Goal: Transaction & Acquisition: Purchase product/service

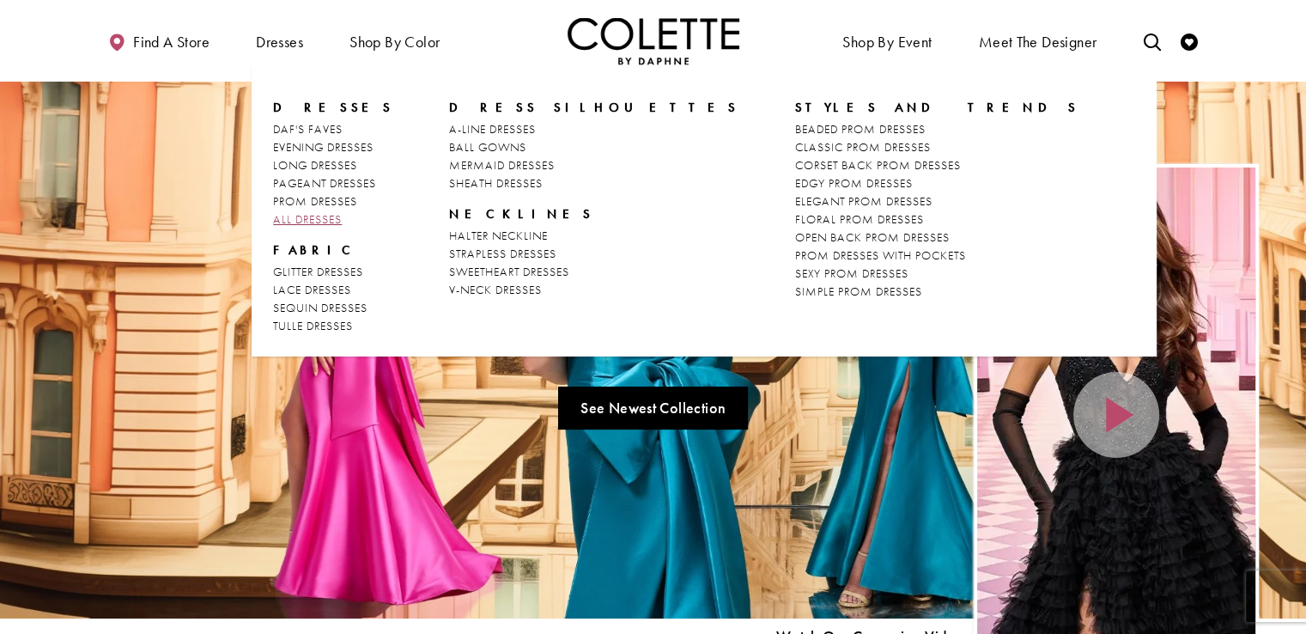
click at [304, 228] on link "ALL DRESSES" at bounding box center [333, 219] width 120 height 18
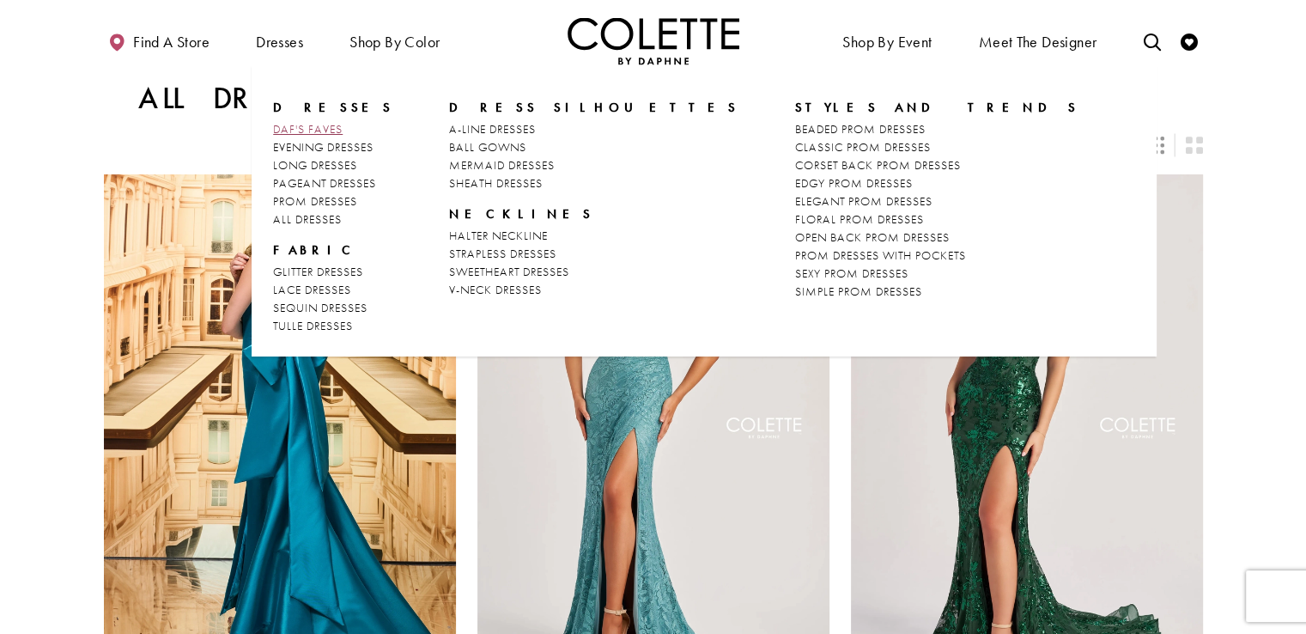
click at [319, 127] on span "DAF'S FAVES" at bounding box center [308, 128] width 70 height 15
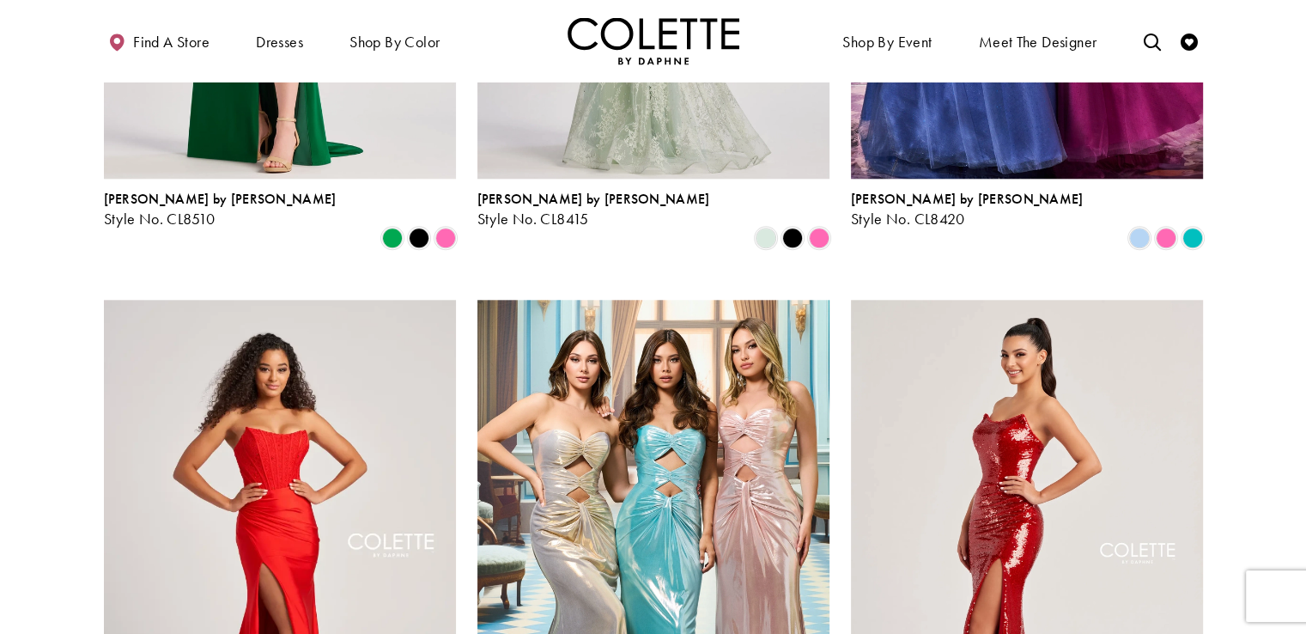
scroll to position [2061, 0]
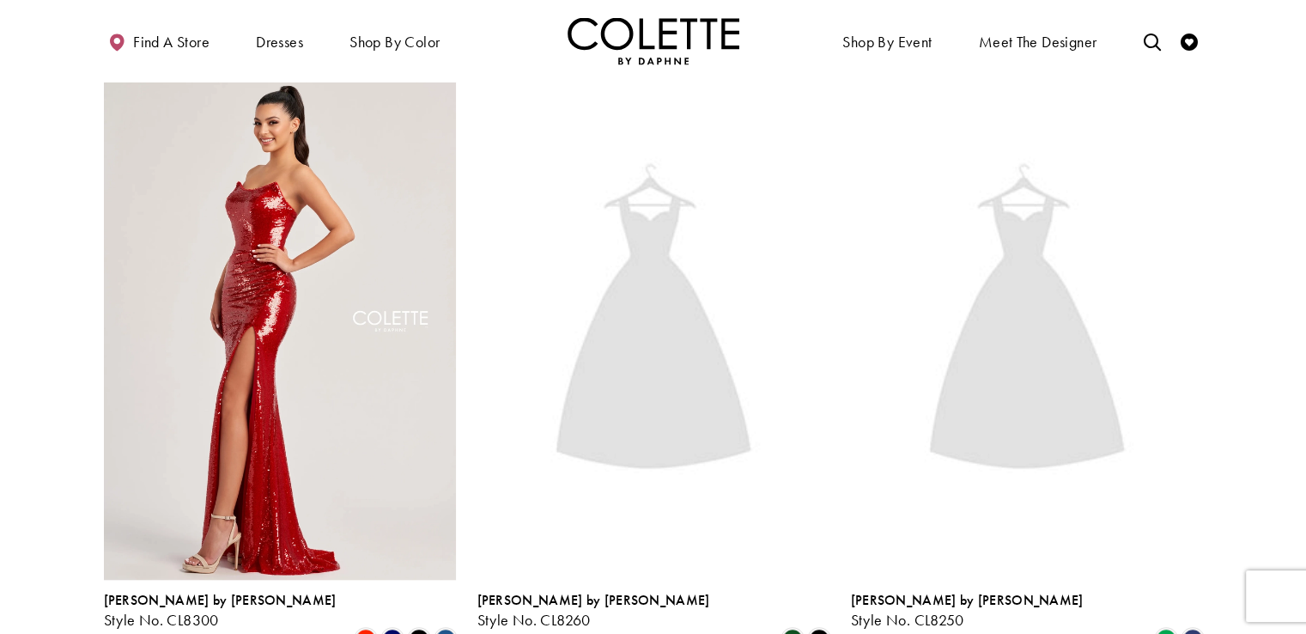
scroll to position [1374, 0]
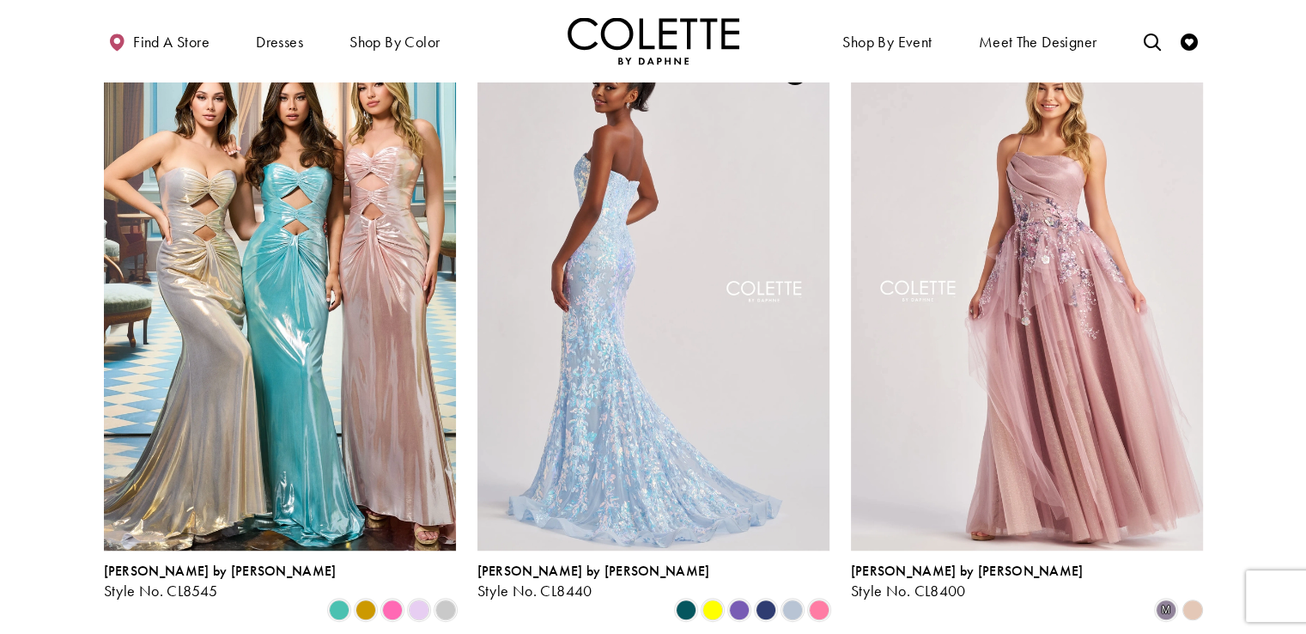
scroll to position [915, 0]
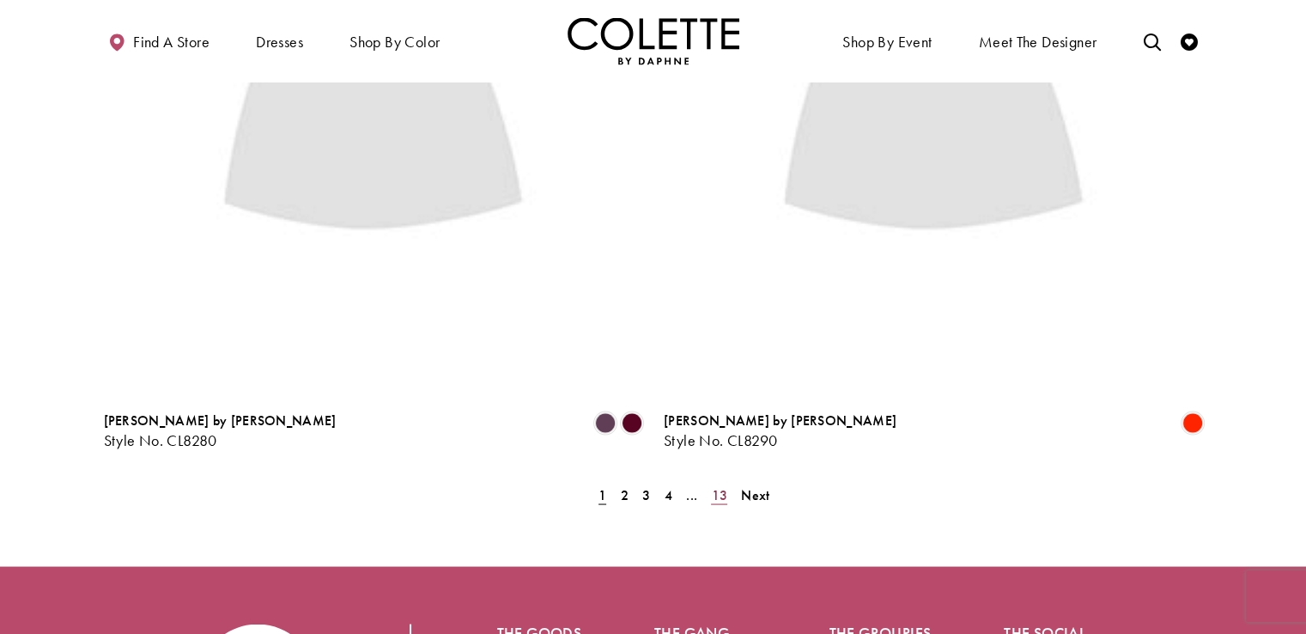
scroll to position [3257, 0]
